Goal: Transaction & Acquisition: Purchase product/service

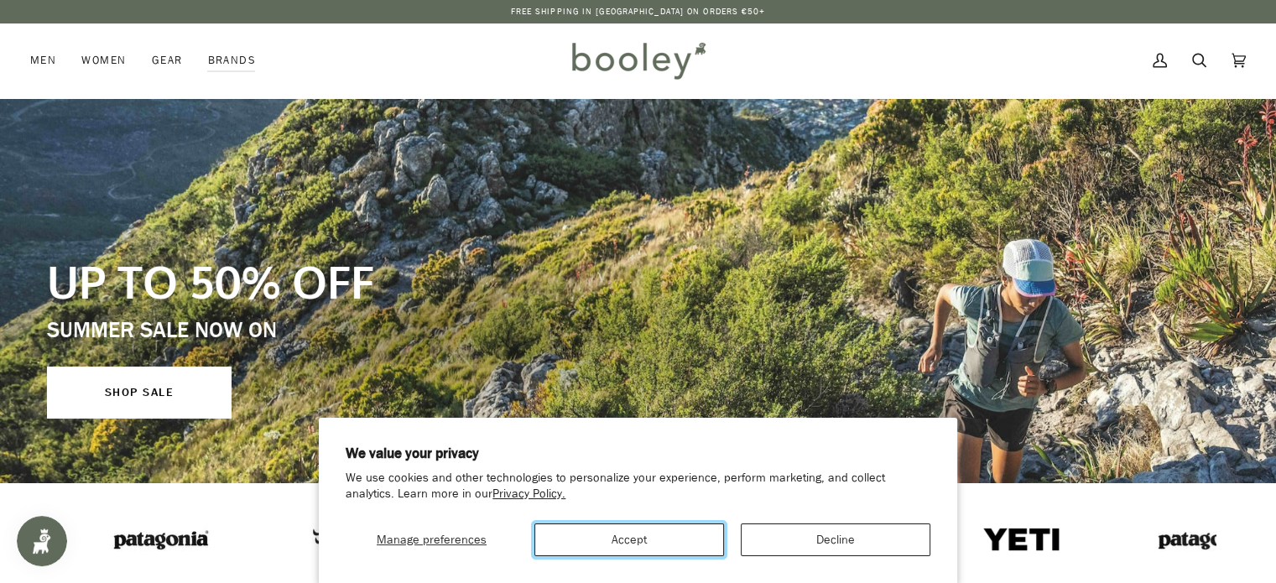
click at [559, 537] on button "Accept" at bounding box center [629, 539] width 190 height 33
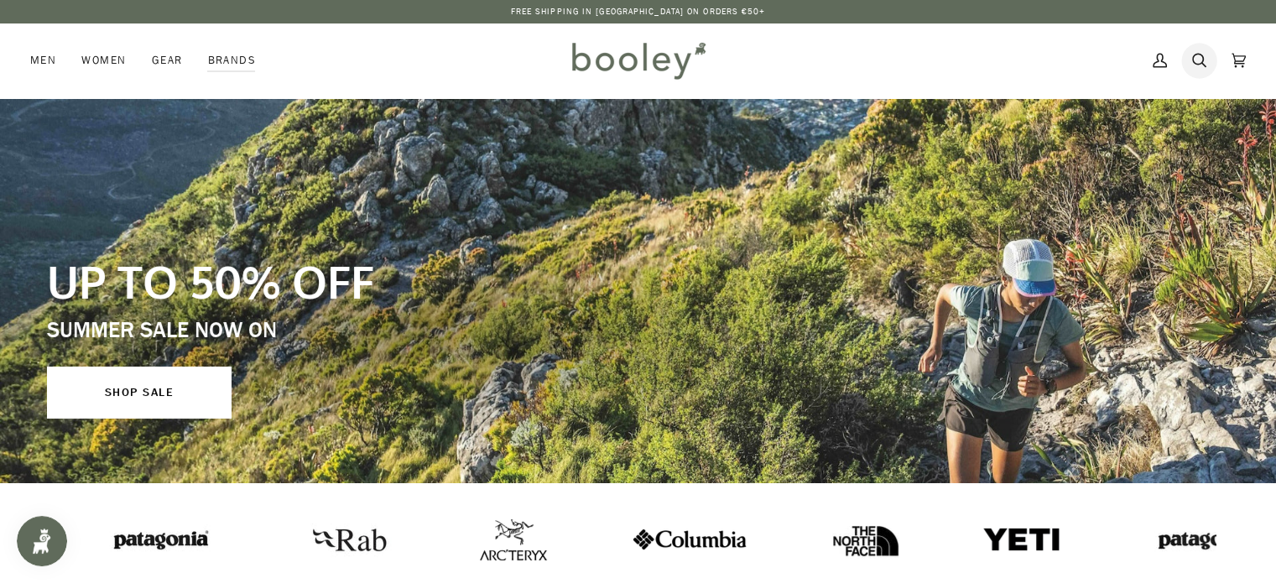
click at [1196, 50] on icon at bounding box center [1199, 60] width 14 height 25
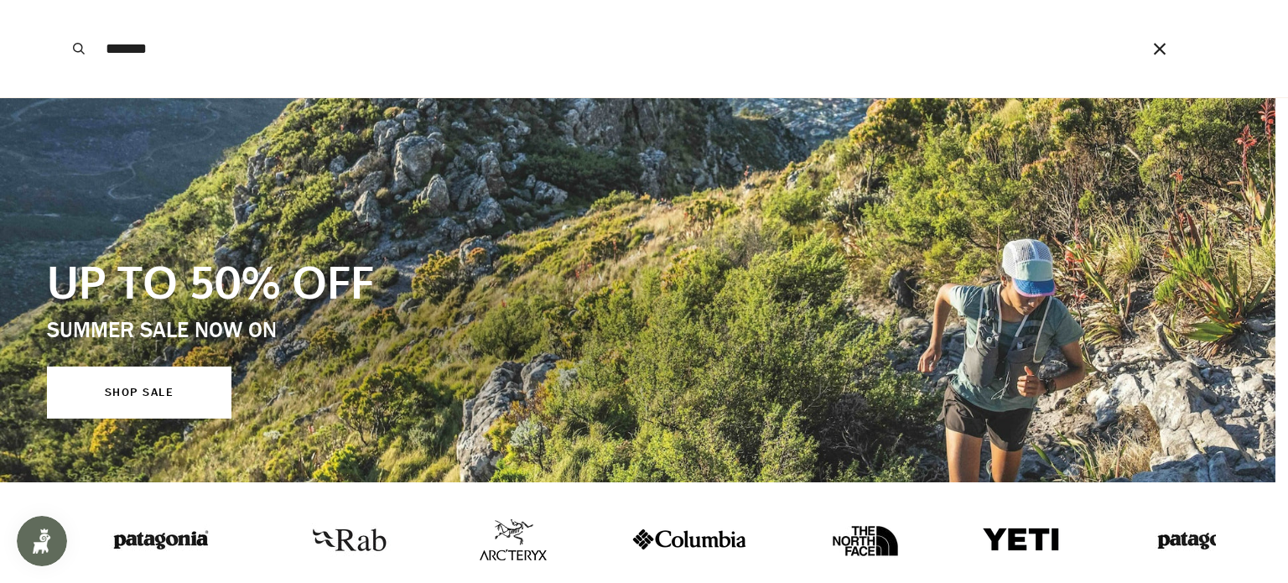
type input "*******"
click at [60, 0] on button "Search" at bounding box center [78, 48] width 37 height 97
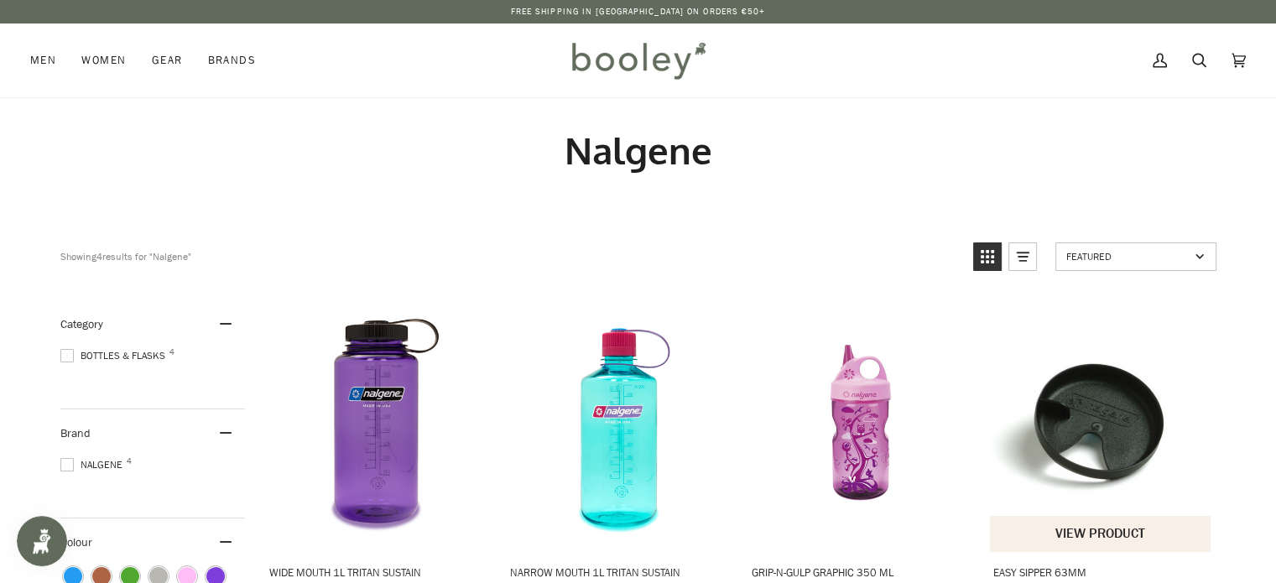
drag, startPoint x: 1266, startPoint y: 190, endPoint x: 1198, endPoint y: 330, distance: 156.0
click at [1198, 330] on main "Nalgene Showing 4 results Showing 4 results for "Nalgene" Products 4 Featured F…" at bounding box center [638, 551] width 1276 height 908
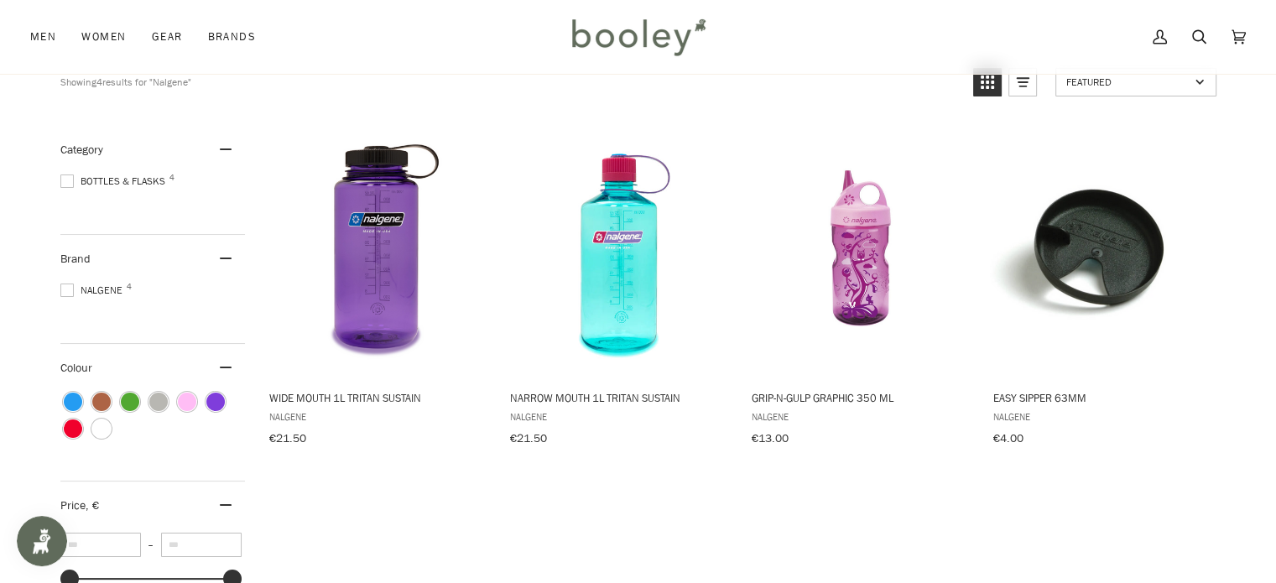
scroll to position [179, 0]
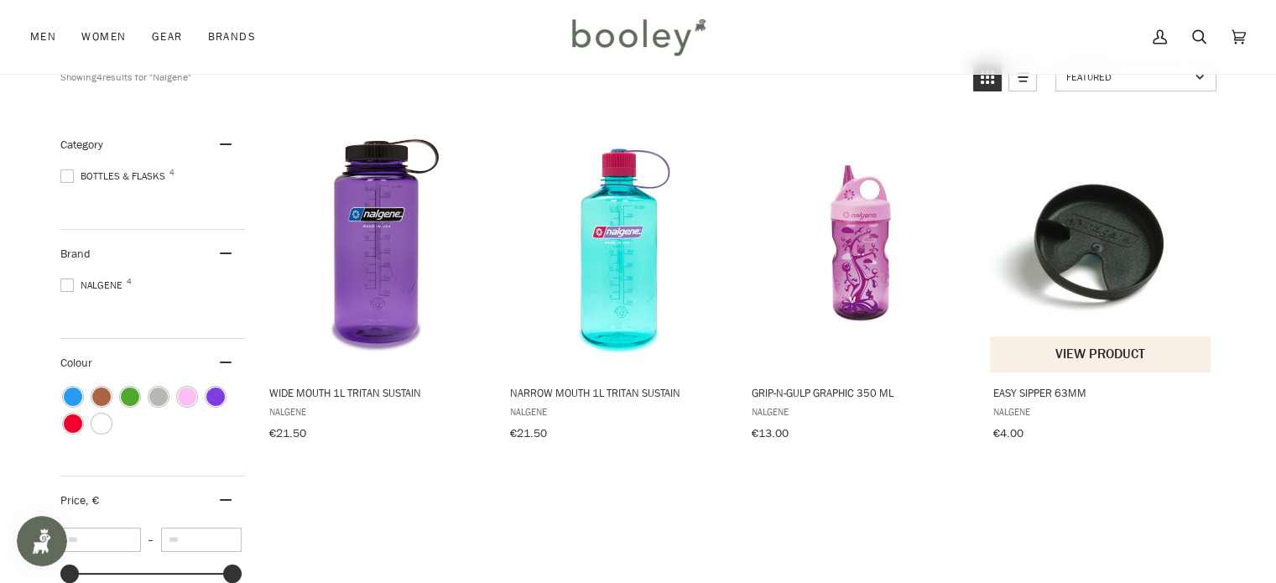
click at [1073, 309] on img "Easy Sipper 63mm" at bounding box center [1101, 246] width 222 height 222
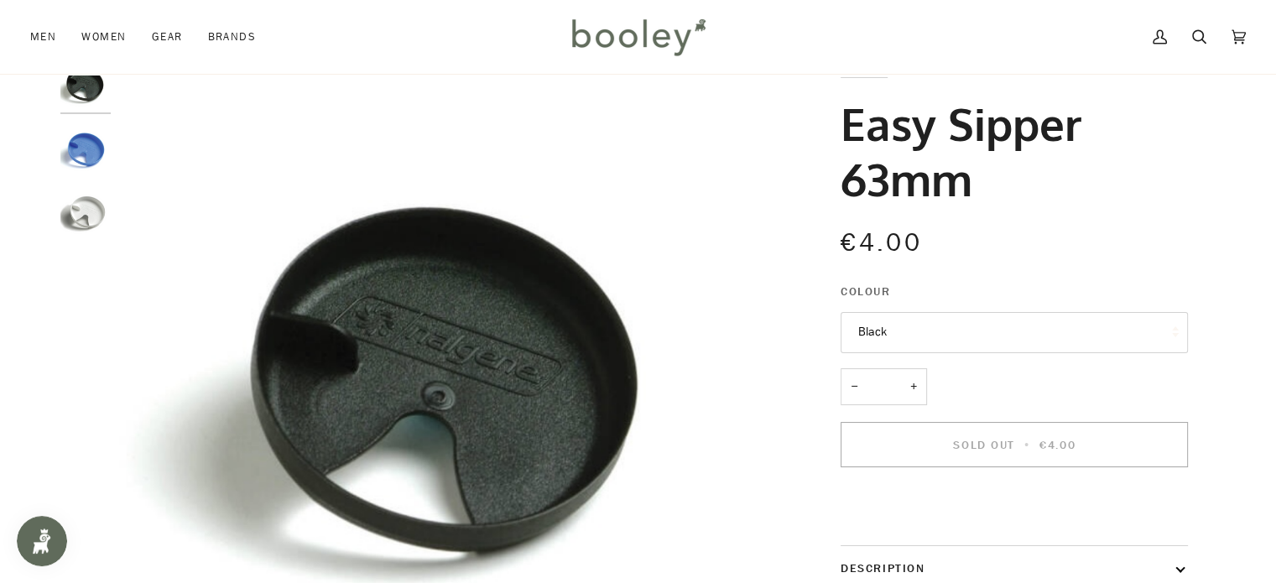
click at [995, 331] on button "Black" at bounding box center [1013, 332] width 347 height 41
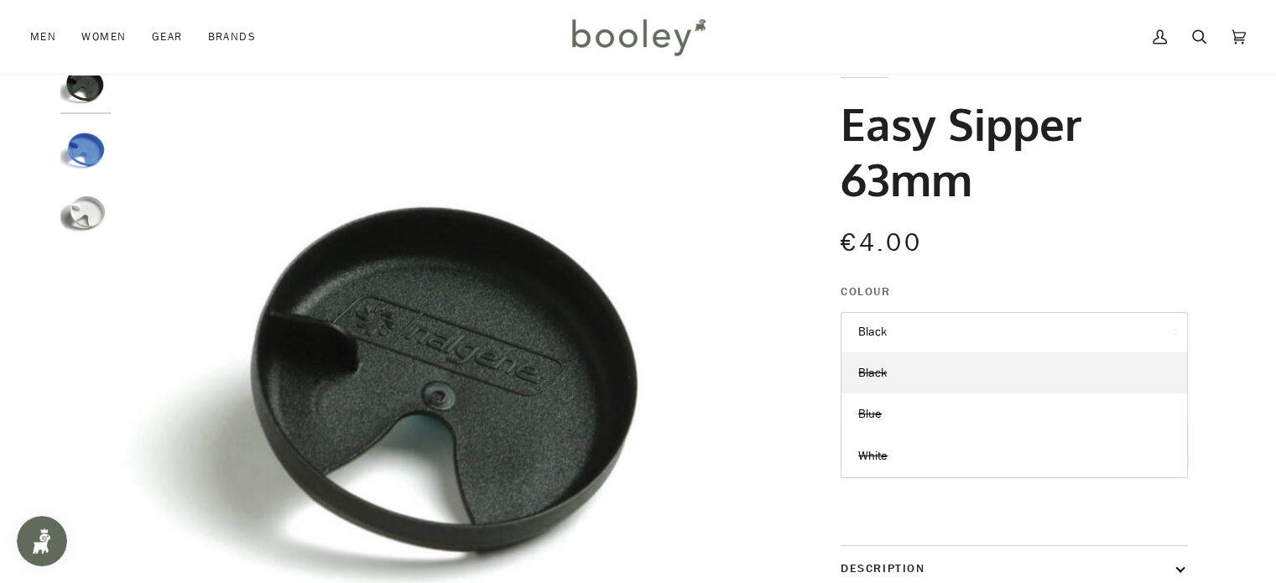
click at [995, 331] on button "Black" at bounding box center [1013, 332] width 347 height 41
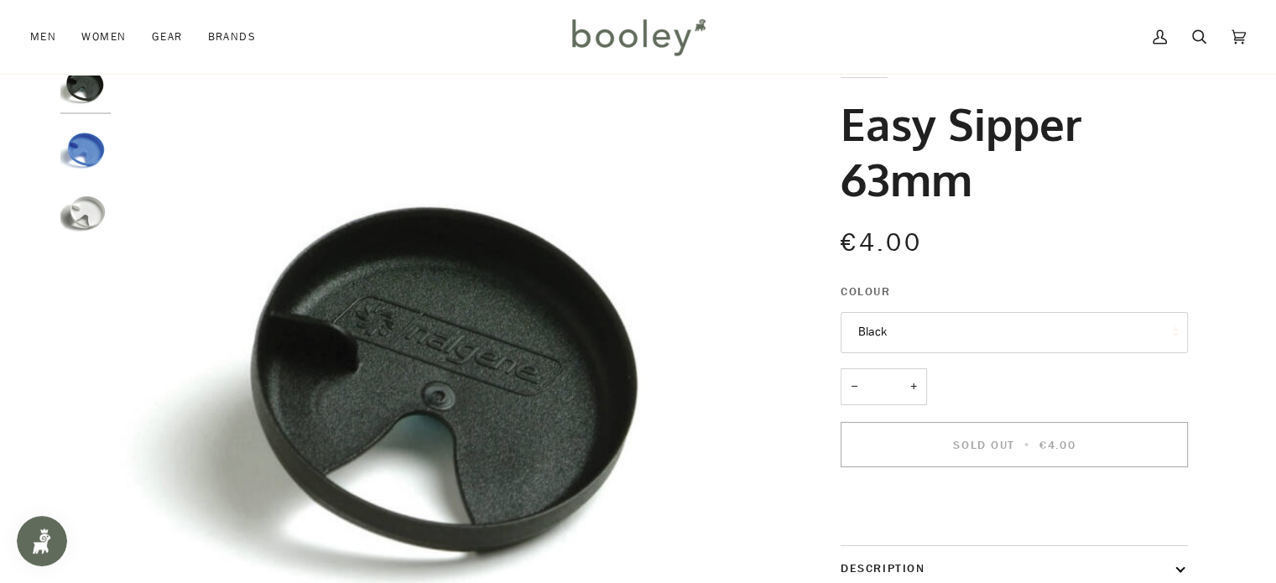
click at [995, 331] on button "Black" at bounding box center [1013, 332] width 347 height 41
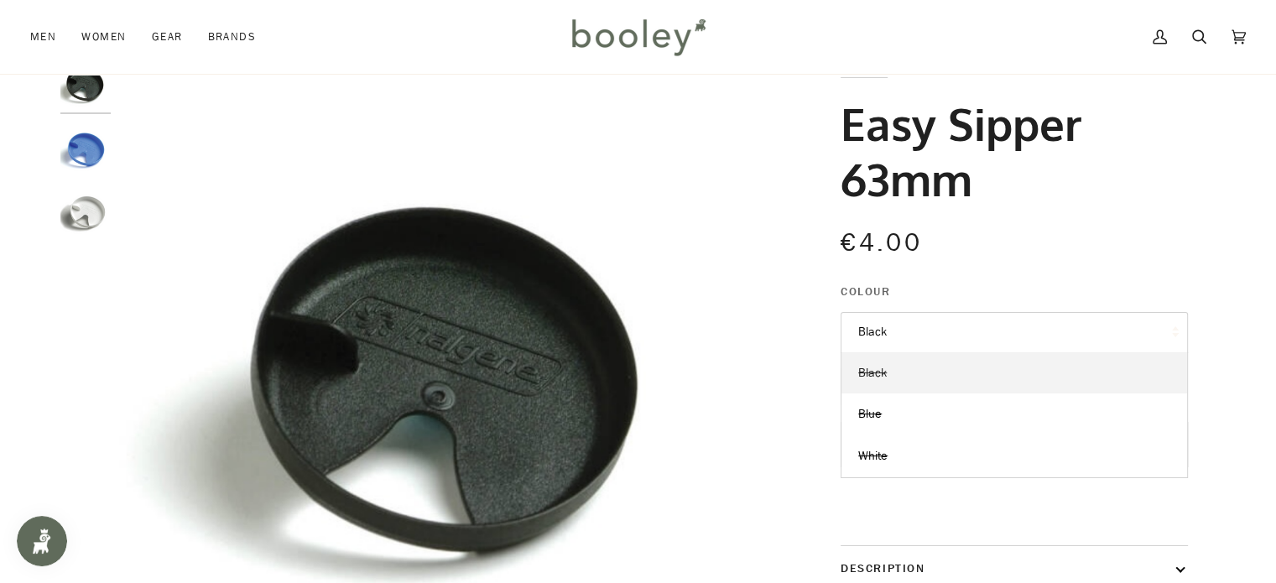
click at [841, 376] on link "Black" at bounding box center [1014, 373] width 346 height 42
